Goal: Navigation & Orientation: Understand site structure

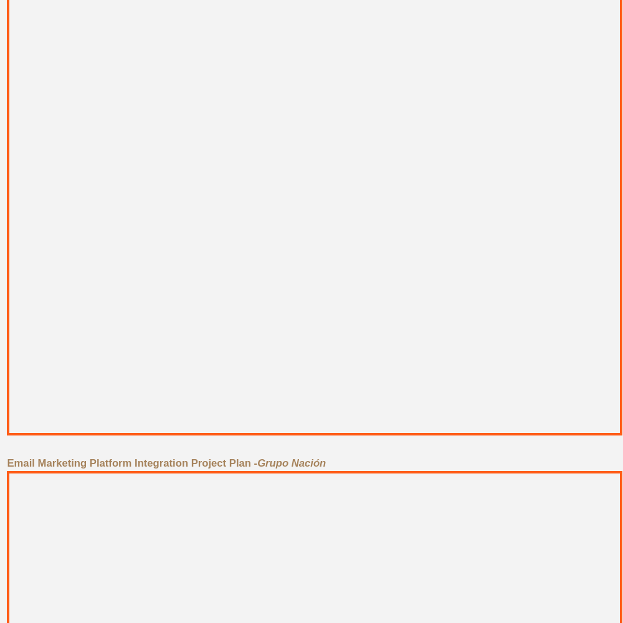
scroll to position [5609, 0]
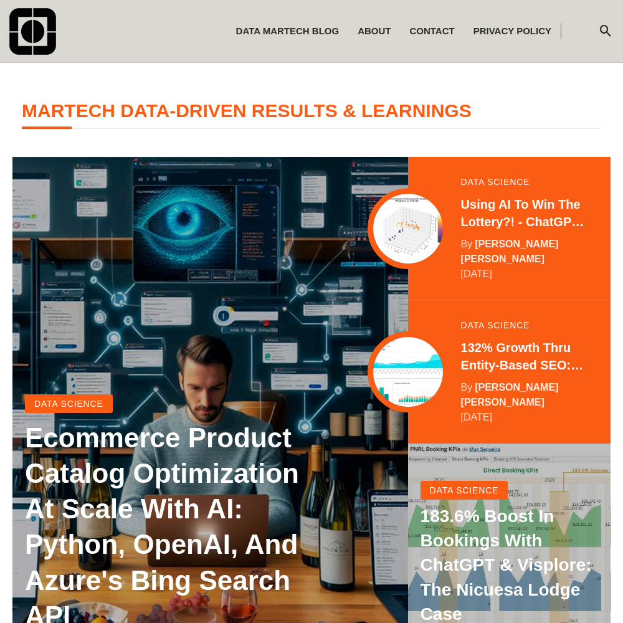
scroll to position [247, 0]
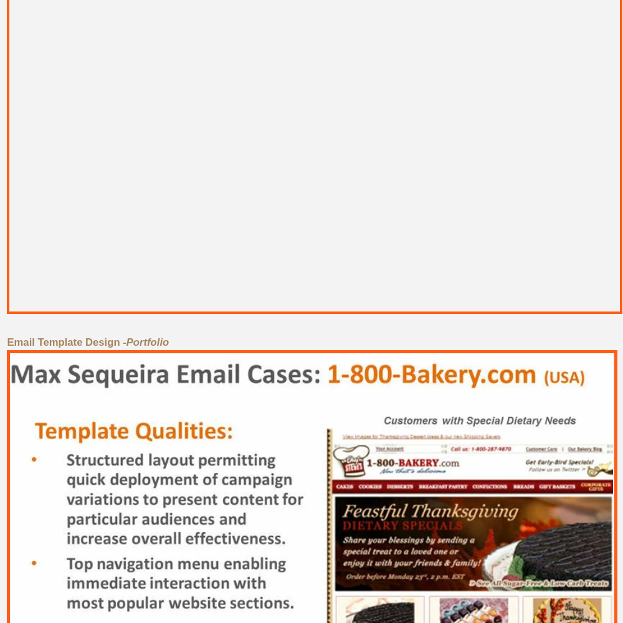
scroll to position [5609, 0]
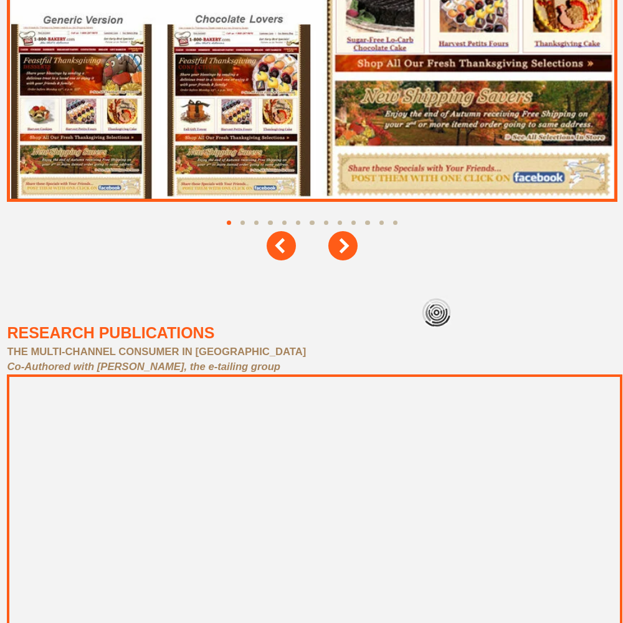
scroll to position [5609, 0]
